Goal: Transaction & Acquisition: Purchase product/service

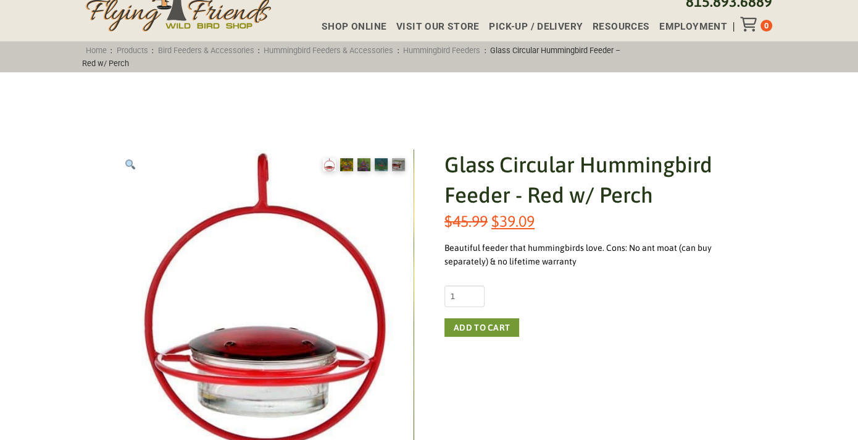
scroll to position [96, 0]
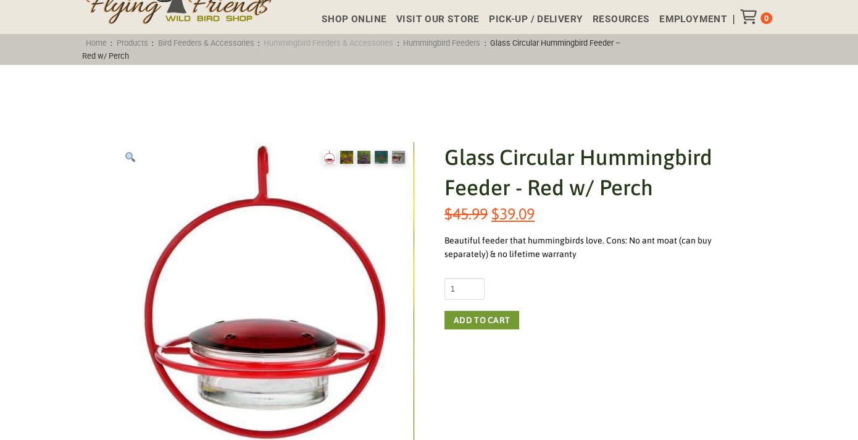
click at [356, 44] on link "Hummingbird Feeders & Accessories" at bounding box center [329, 42] width 138 height 9
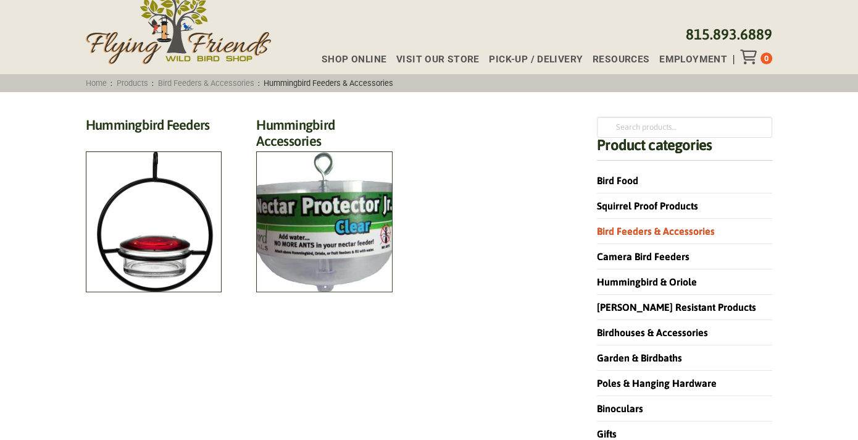
scroll to position [62, 0]
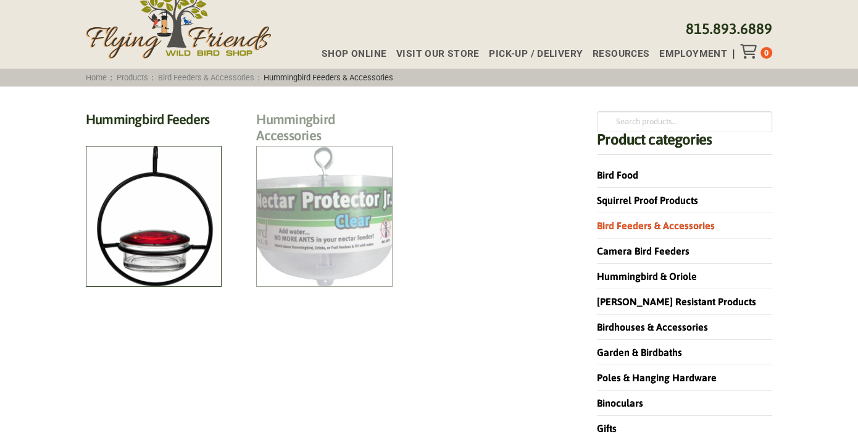
click at [343, 151] on h2 "Hummingbird Accessories (9)" at bounding box center [324, 131] width 136 height 40
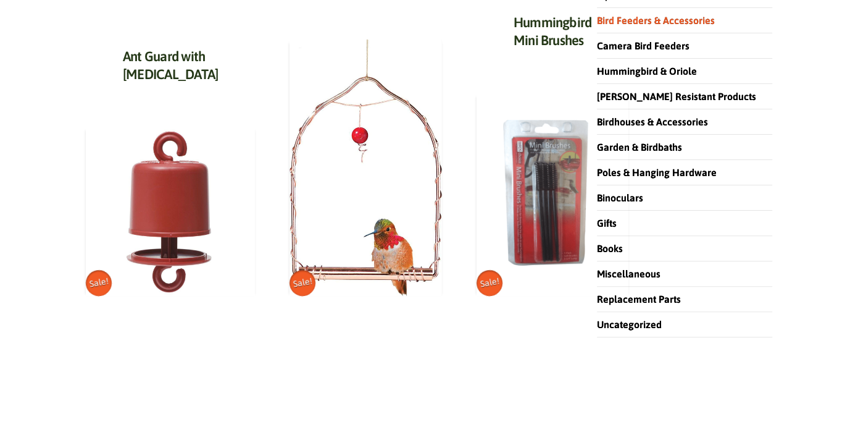
scroll to position [285, 0]
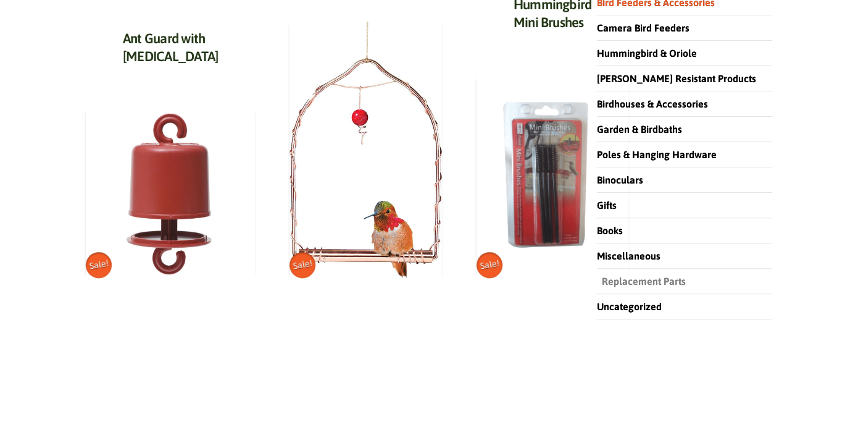
click at [661, 281] on link "Replacement Parts" at bounding box center [641, 280] width 89 height 11
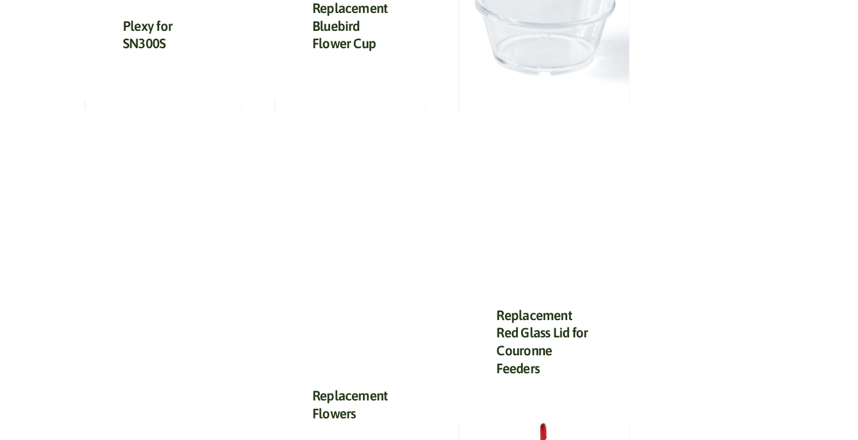
scroll to position [978, 0]
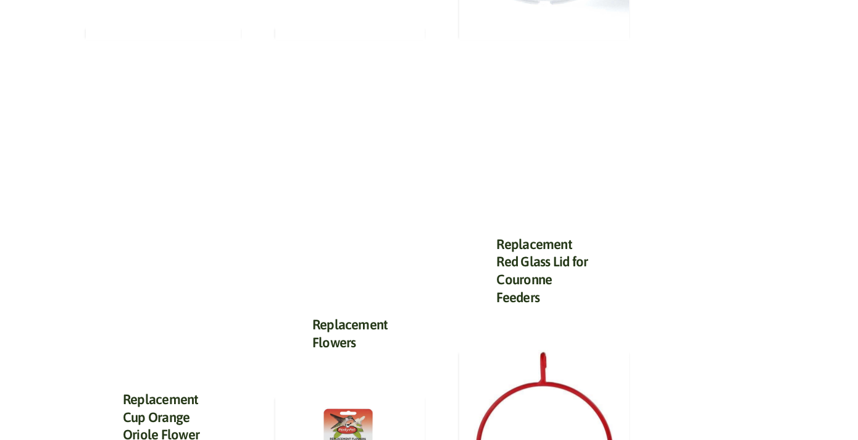
drag, startPoint x: 857, startPoint y: 251, endPoint x: 857, endPoint y: 270, distance: 18.5
click at [857, 270] on div "In-Store Shopping is Back! FREE Local Delivery or Curbside Pick-up. View Detail…" at bounding box center [429, 297] width 858 height 2551
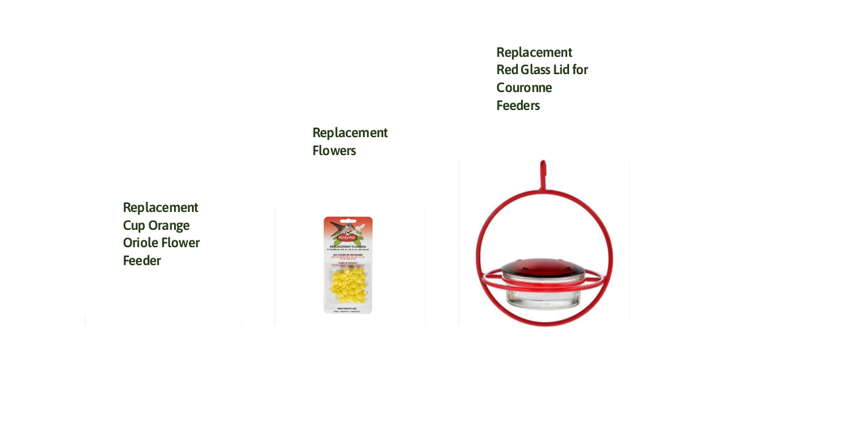
scroll to position [1132, 0]
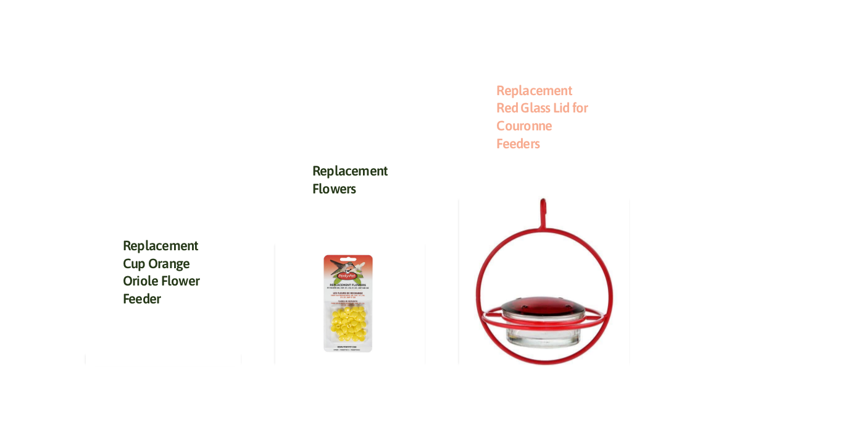
click at [534, 114] on link "Replacement Red Glass Lid for Couronne Feeders" at bounding box center [541, 116] width 91 height 69
